Goal: Transaction & Acquisition: Book appointment/travel/reservation

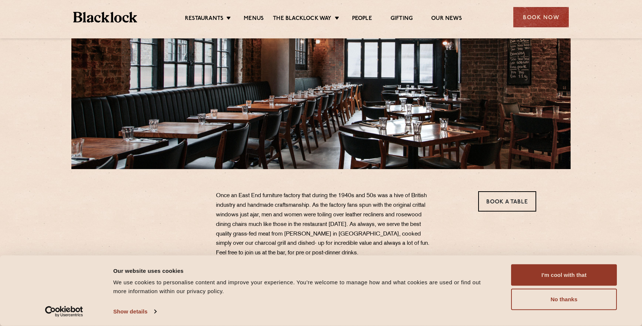
scroll to position [104, 0]
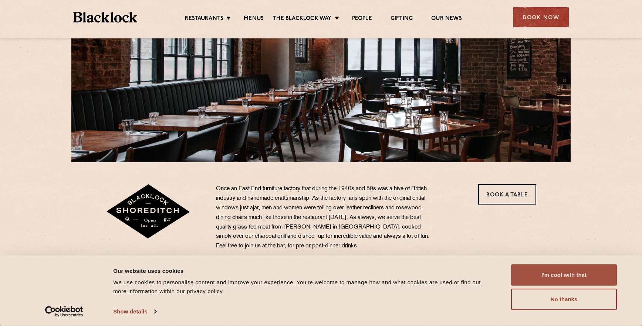
click at [567, 275] on button "I'm cool with that" at bounding box center [564, 275] width 106 height 21
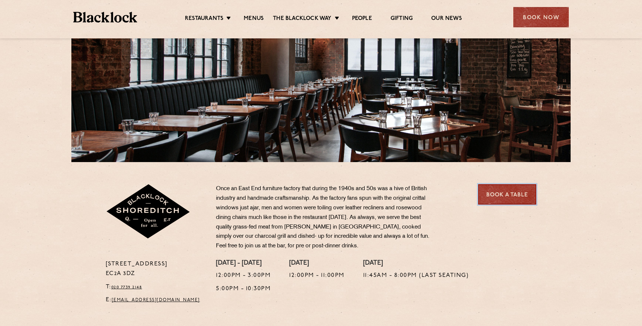
click at [503, 193] on link "Book a Table" at bounding box center [507, 194] width 58 height 20
click at [500, 184] on link "Book a Table" at bounding box center [507, 194] width 58 height 20
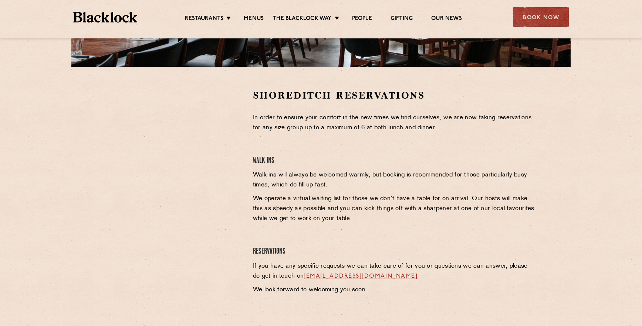
scroll to position [191, 0]
